Goal: Navigation & Orientation: Find specific page/section

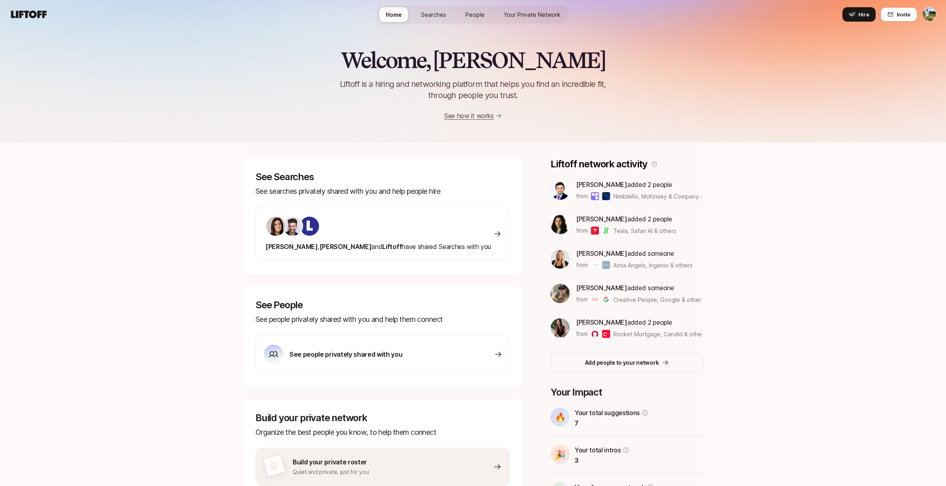
click at [924, 15] on html "Home Searches People Your Private Network Hire Home Searches People Your Privat…" at bounding box center [473, 243] width 946 height 486
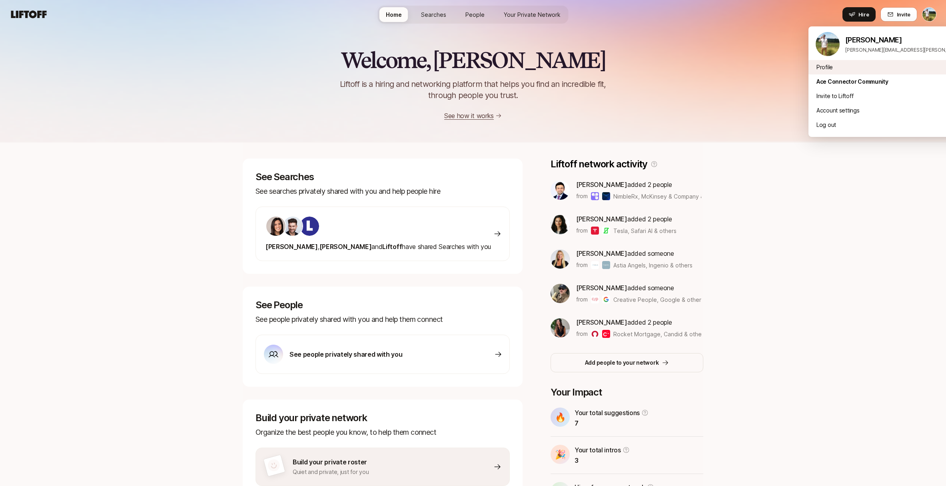
click at [893, 61] on div "Profile" at bounding box center [908, 67] width 198 height 14
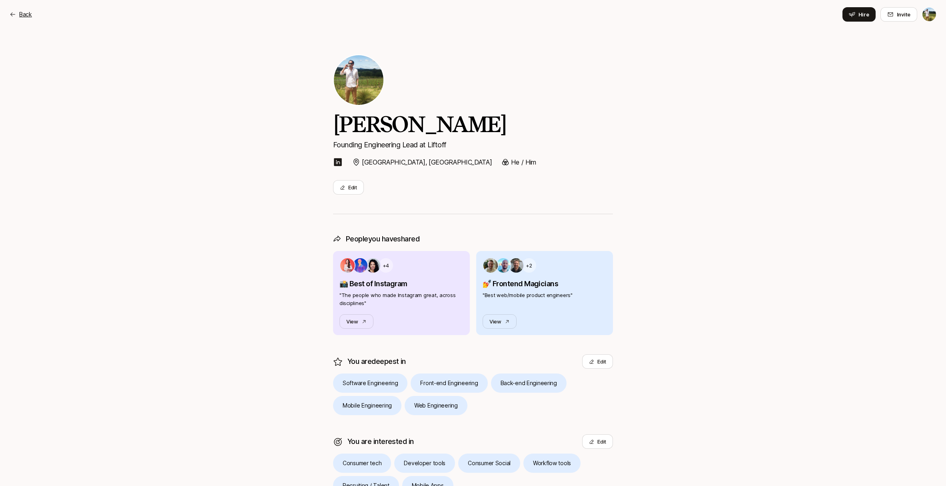
click at [24, 14] on p "Back" at bounding box center [25, 15] width 13 height 10
